Goal: Find specific page/section: Find specific page/section

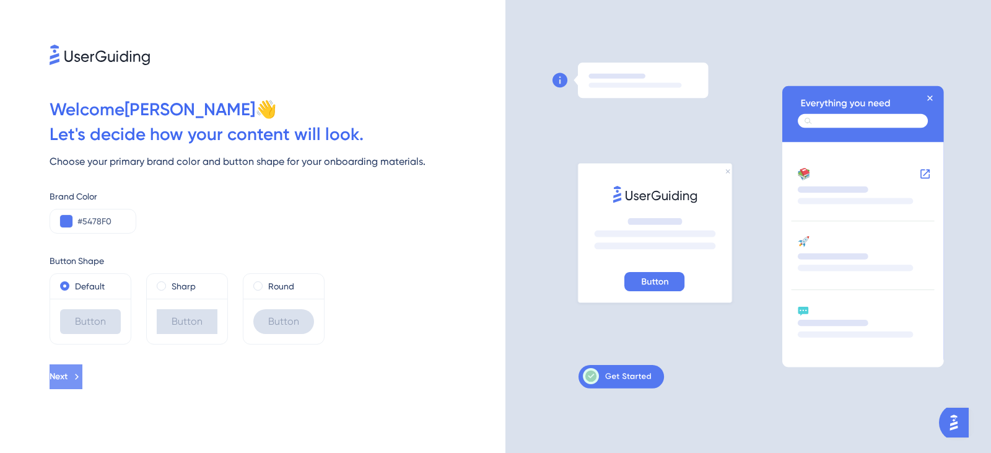
click at [82, 373] on icon at bounding box center [76, 376] width 11 height 11
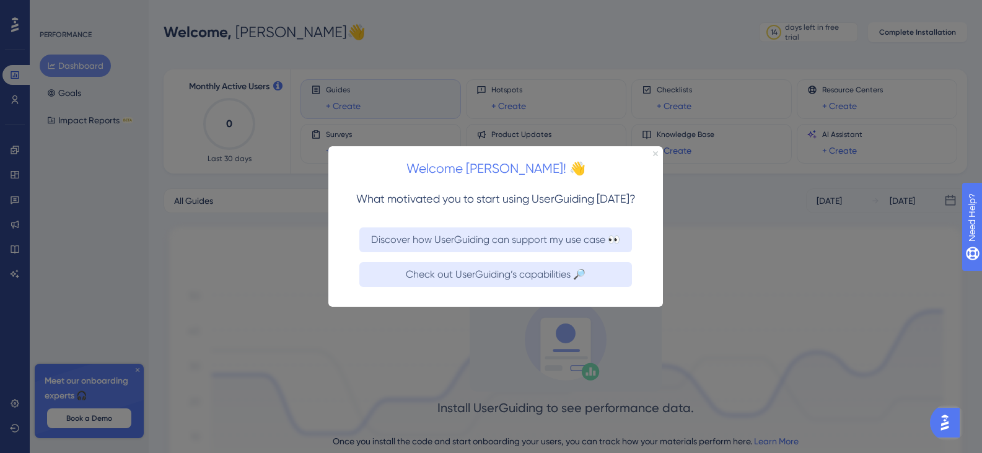
click at [653, 154] on icon "Close Preview" at bounding box center [655, 153] width 5 height 5
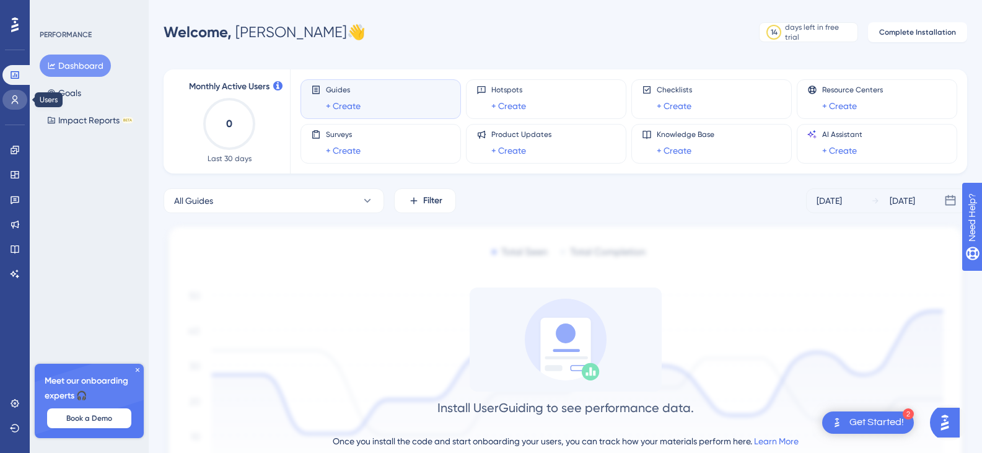
click at [19, 101] on icon at bounding box center [15, 100] width 10 height 10
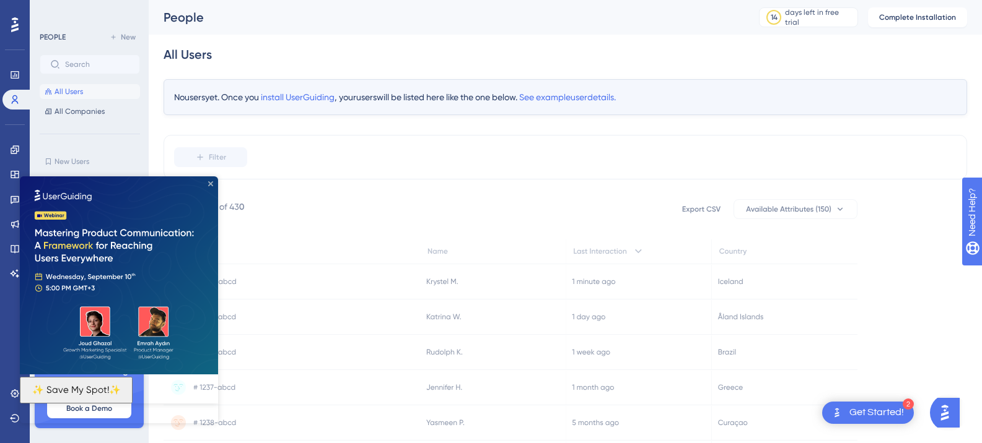
click at [211, 182] on icon "Close Preview" at bounding box center [210, 183] width 5 height 5
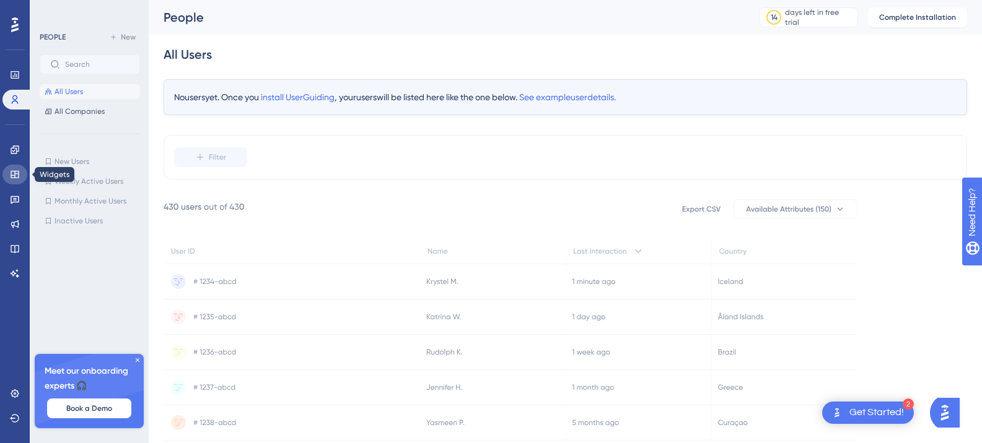
click at [15, 178] on icon at bounding box center [15, 174] width 8 height 7
